Goal: Transaction & Acquisition: Obtain resource

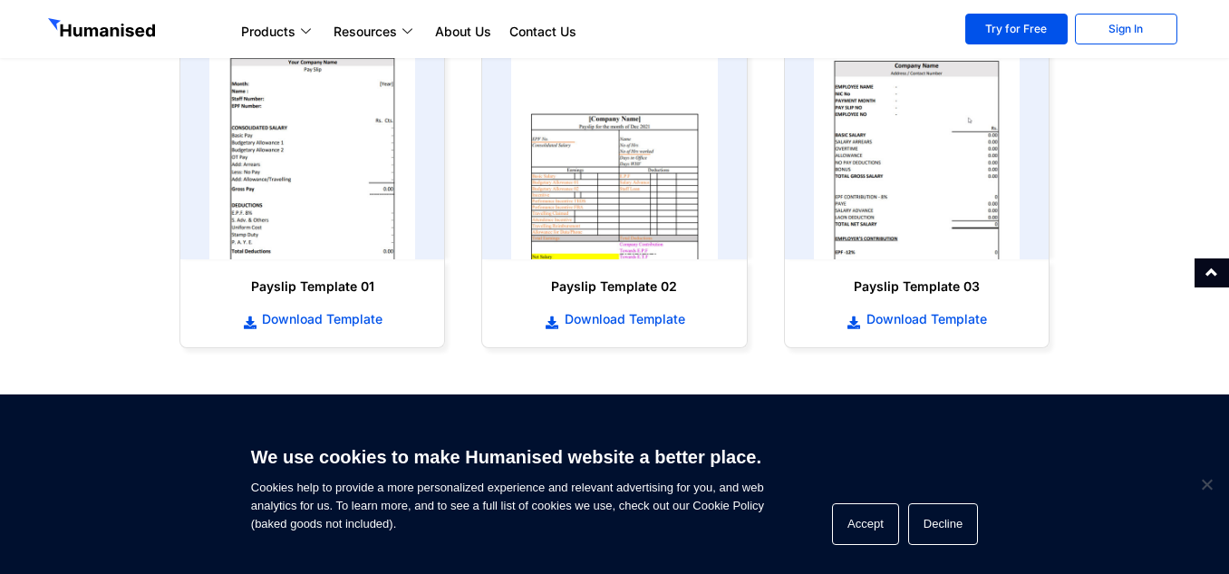
scroll to position [907, 0]
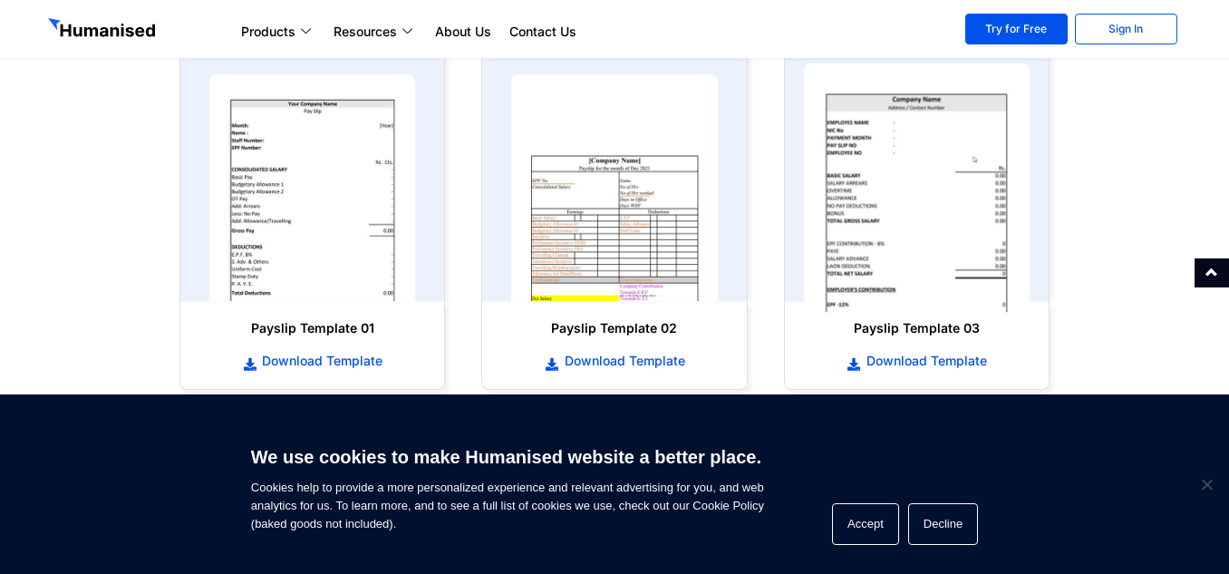
click at [875, 230] on img at bounding box center [916, 187] width 227 height 249
click at [964, 182] on img at bounding box center [916, 187] width 227 height 249
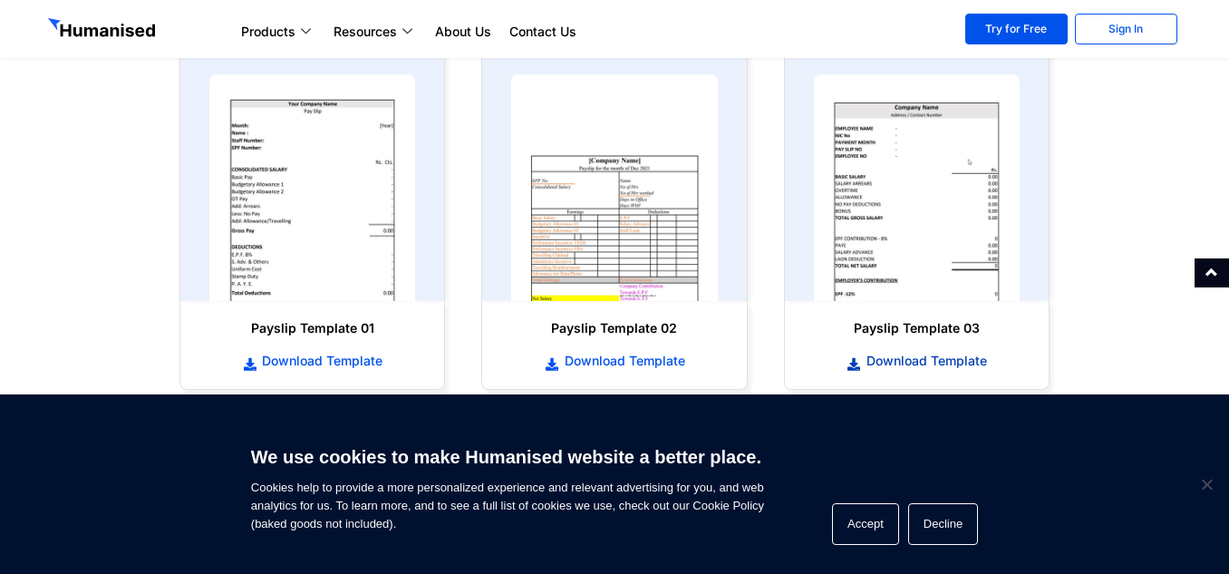
click at [940, 360] on span "Download Template" at bounding box center [924, 361] width 125 height 18
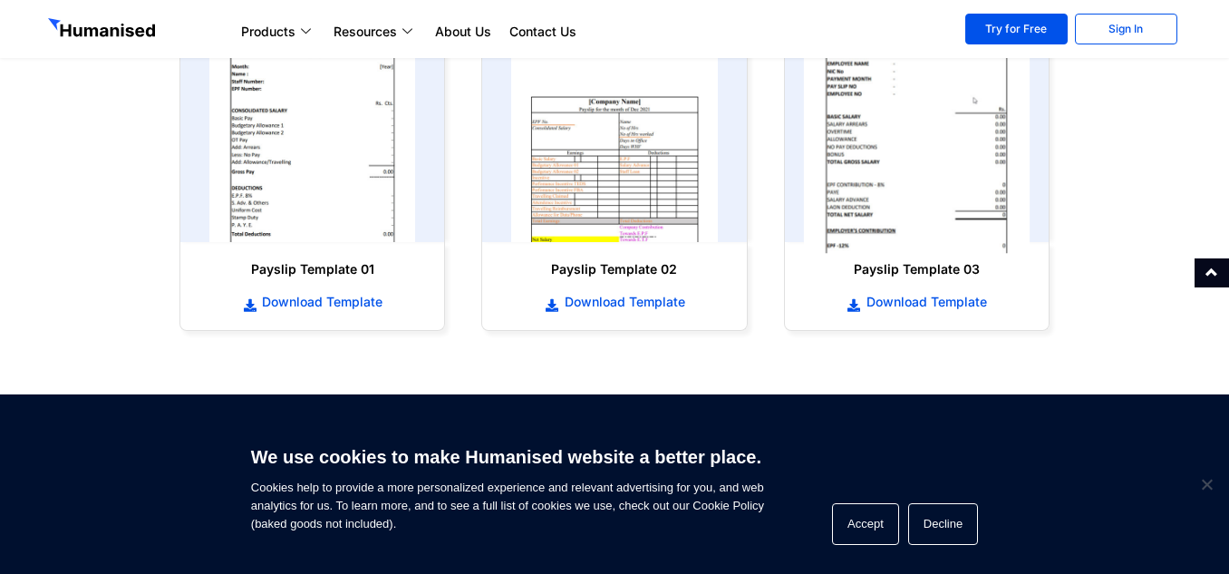
scroll to position [997, 0]
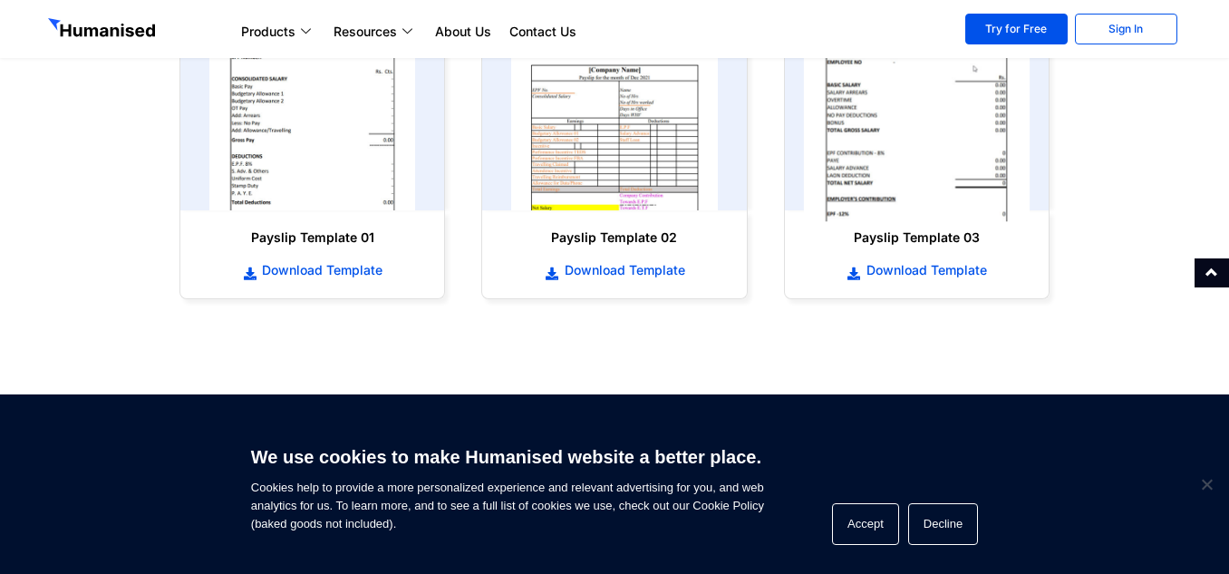
click at [905, 153] on img at bounding box center [916, 97] width 227 height 249
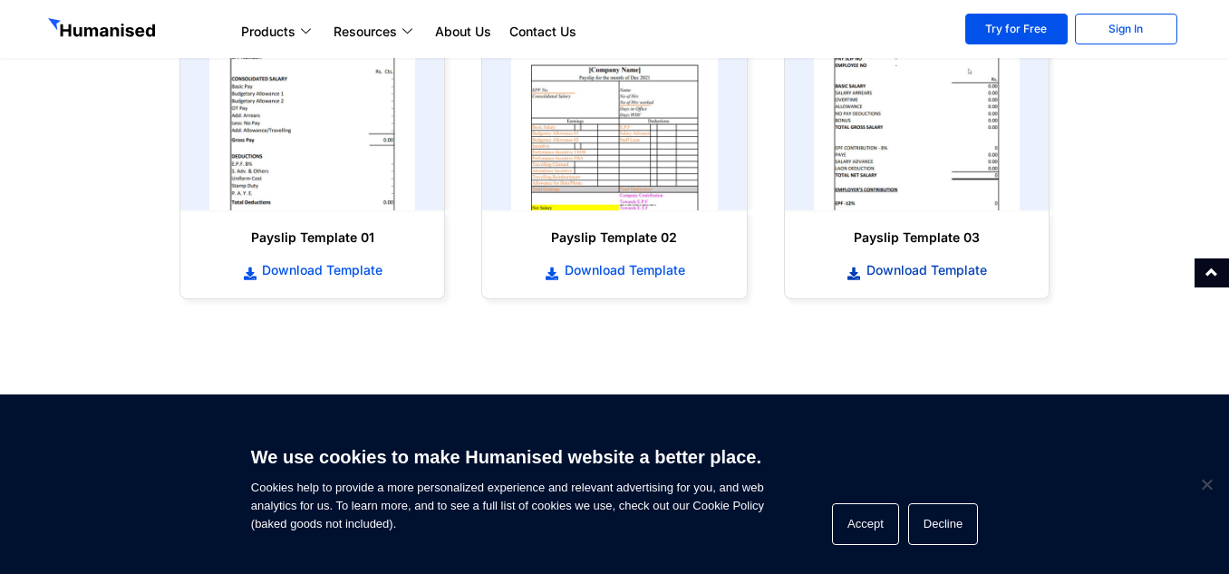
click at [917, 265] on span "Download Template" at bounding box center [924, 270] width 125 height 18
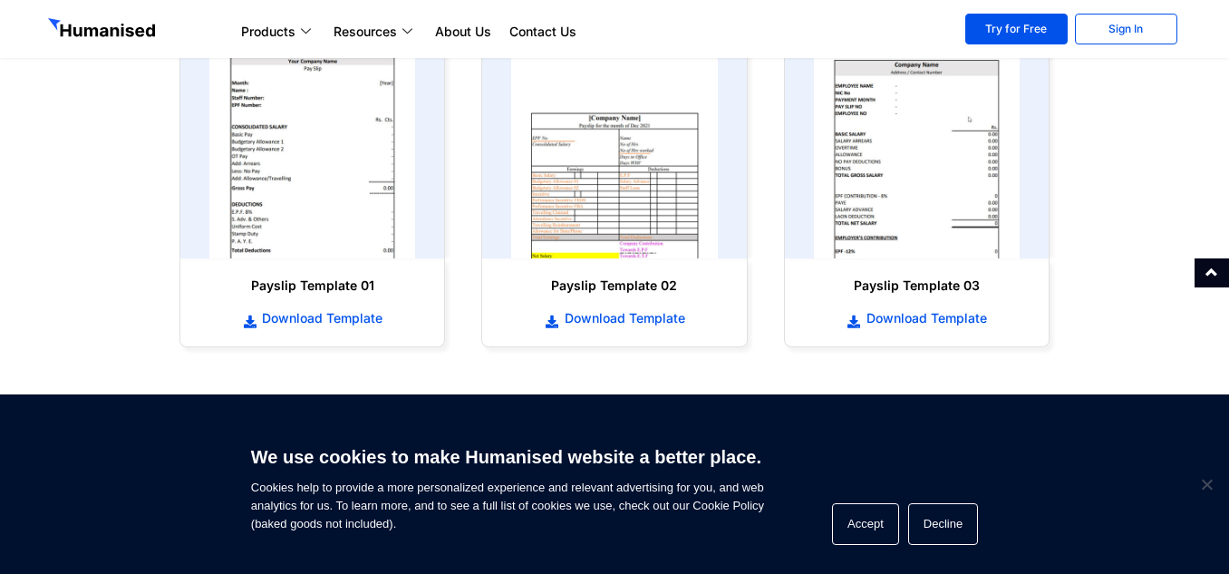
scroll to position [907, 0]
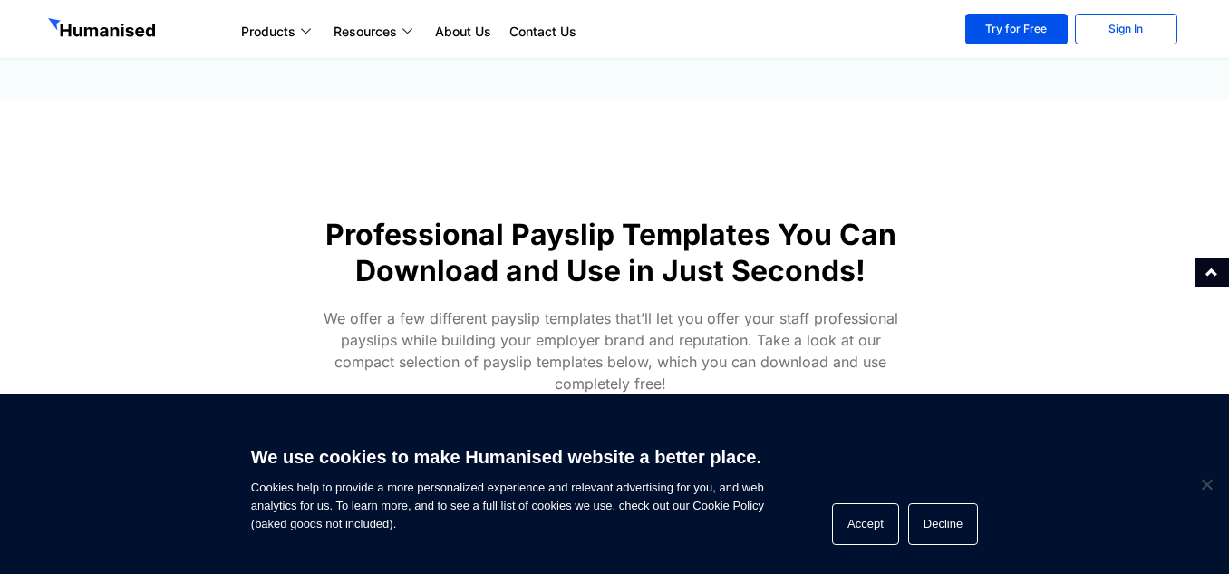
scroll to position [453, 0]
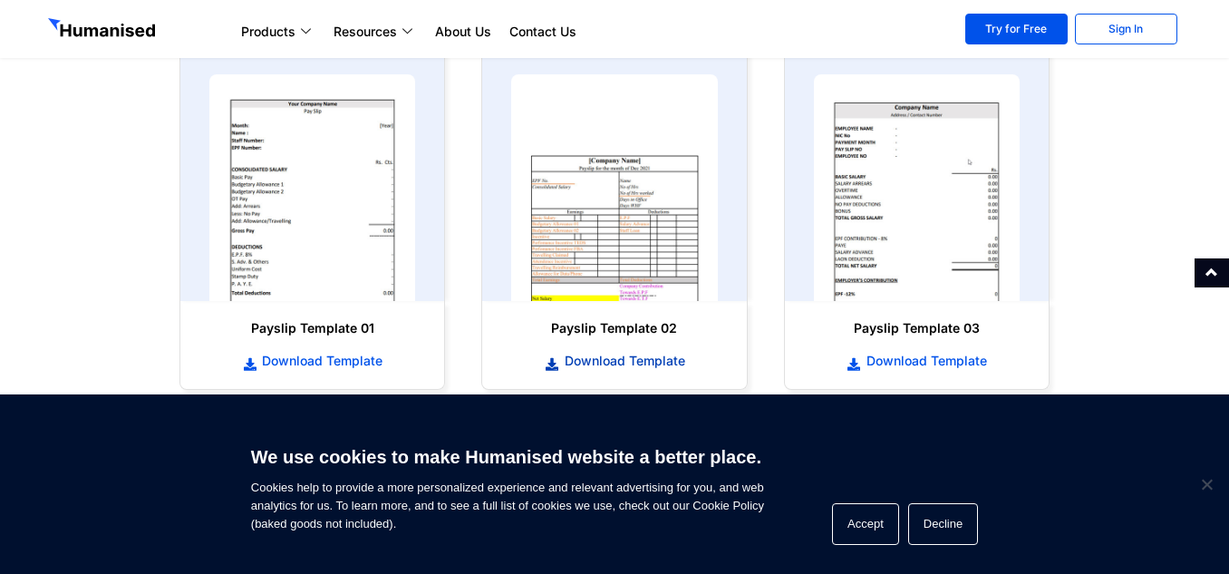
scroll to position [997, 0]
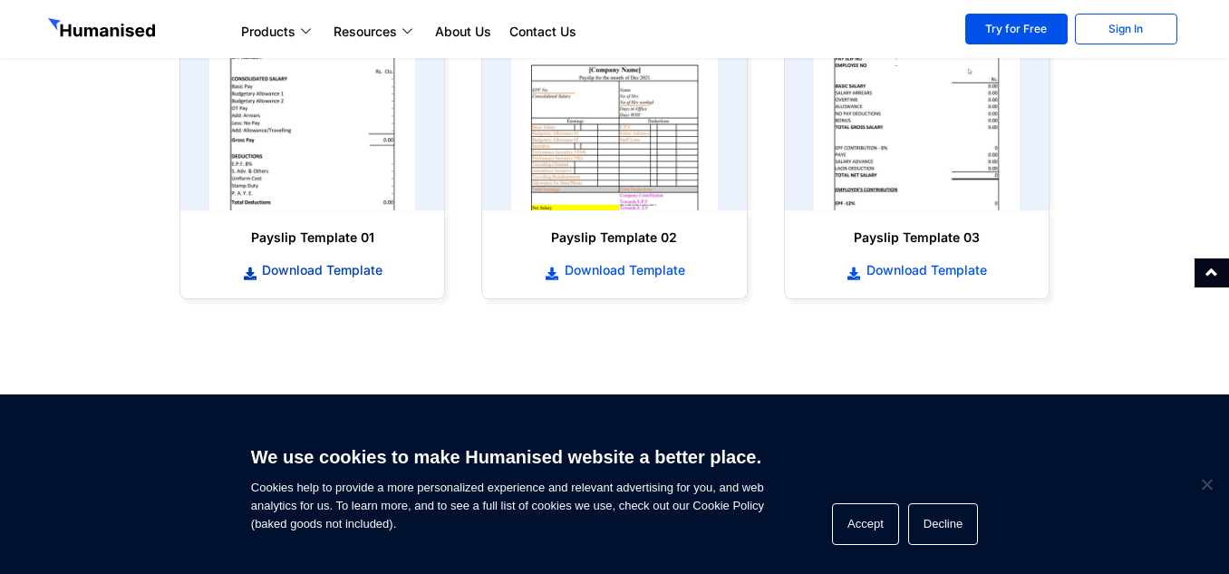
click at [283, 268] on span "Download Template" at bounding box center [319, 270] width 125 height 18
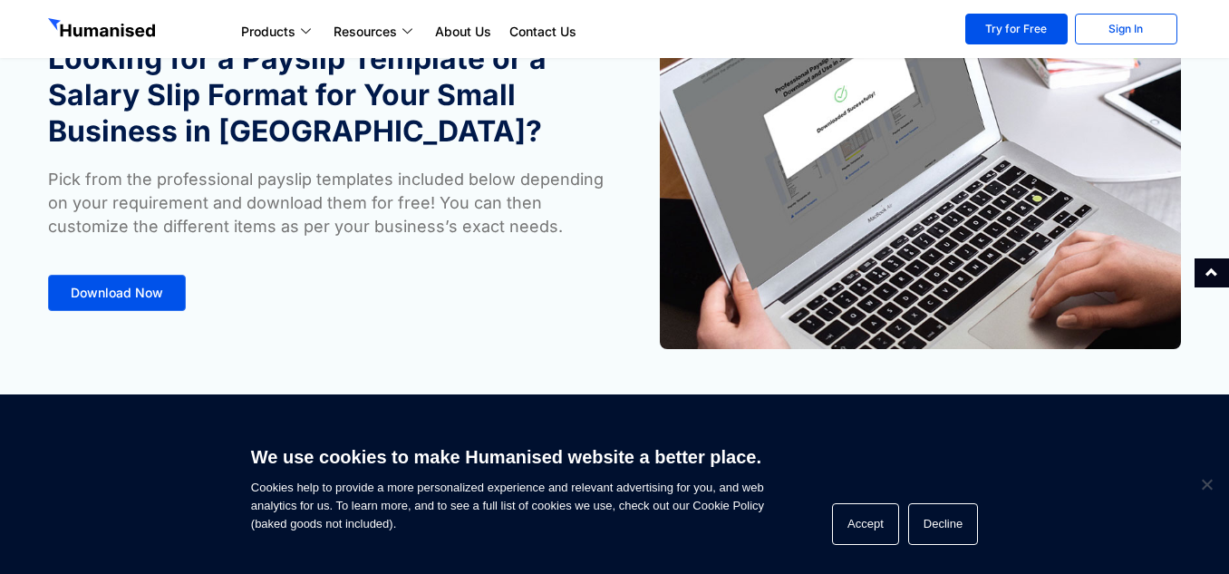
scroll to position [91, 0]
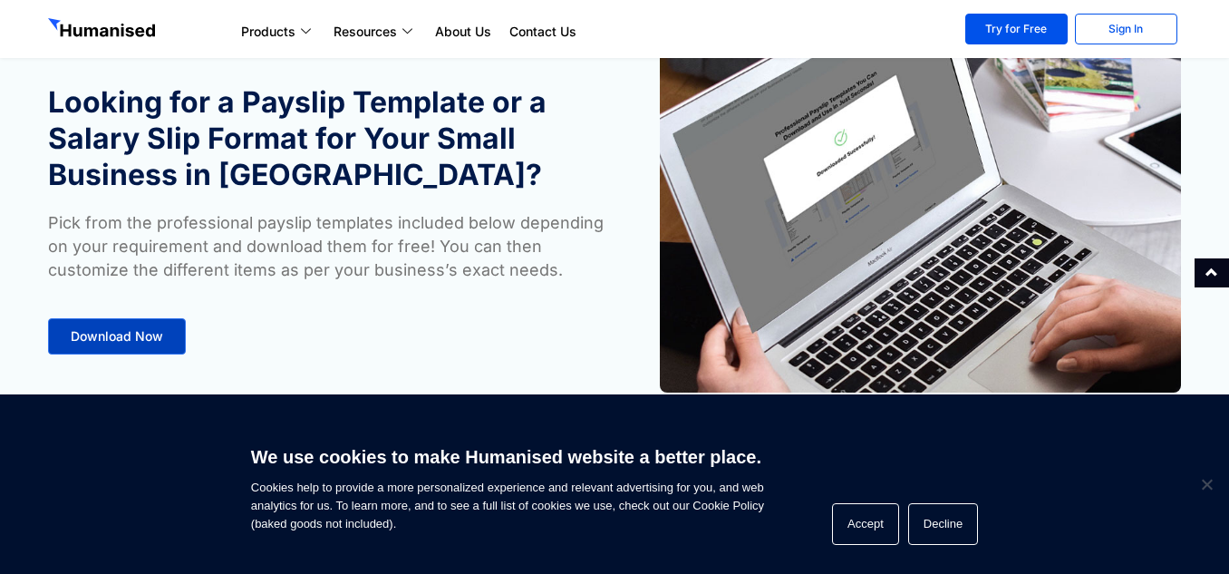
click at [134, 335] on span "Download Now" at bounding box center [117, 336] width 92 height 13
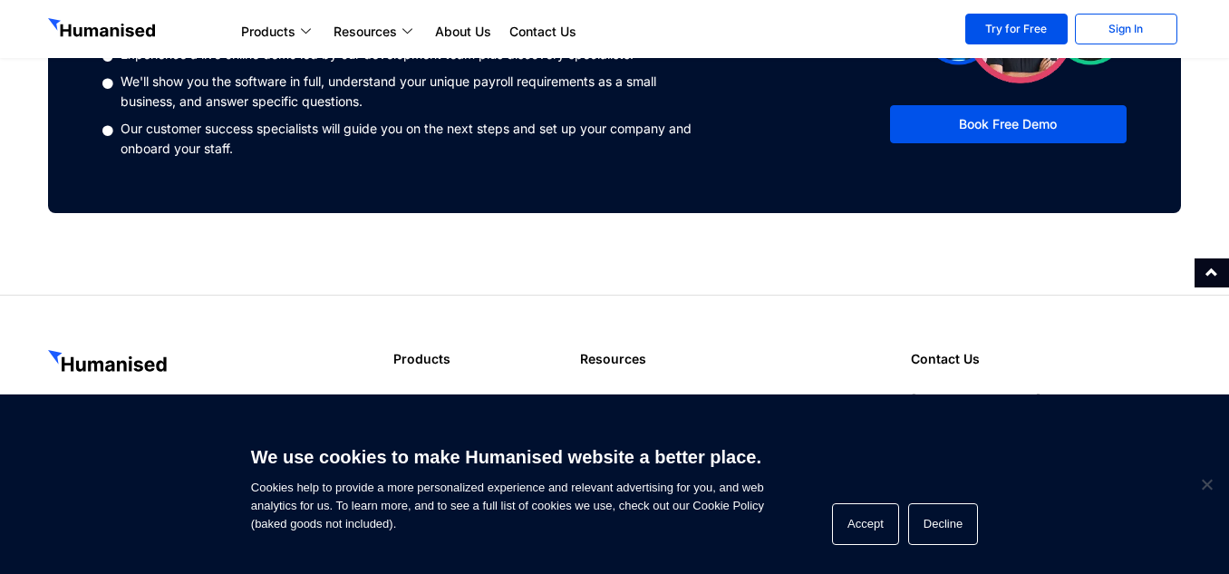
scroll to position [1542, 0]
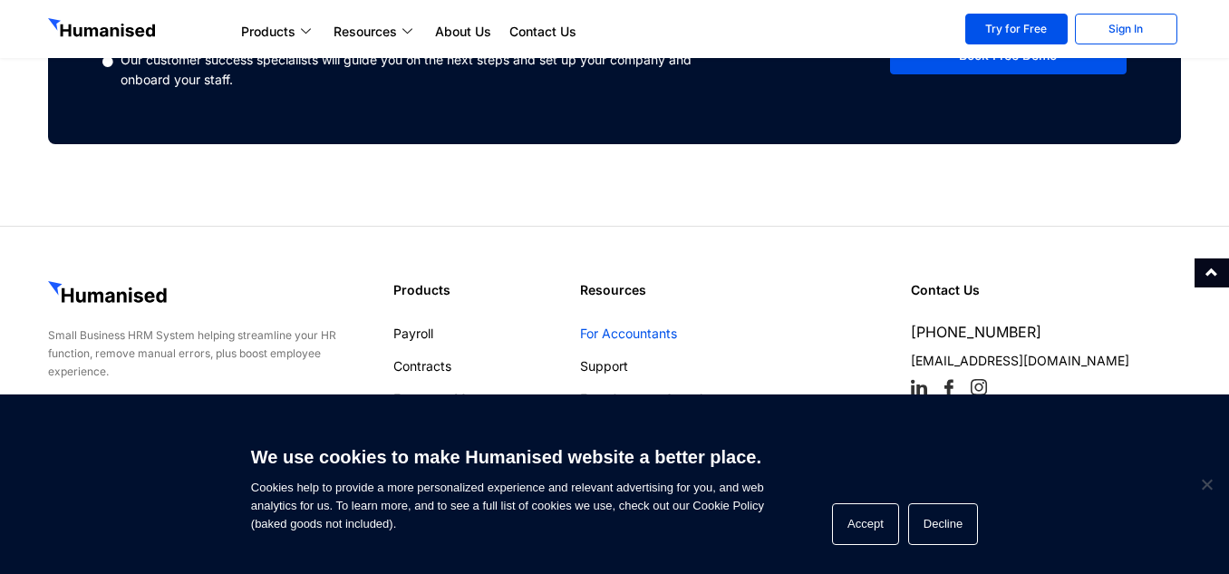
click at [598, 337] on link "For Accountants" at bounding box center [721, 334] width 282 height 18
